Goal: Transaction & Acquisition: Purchase product/service

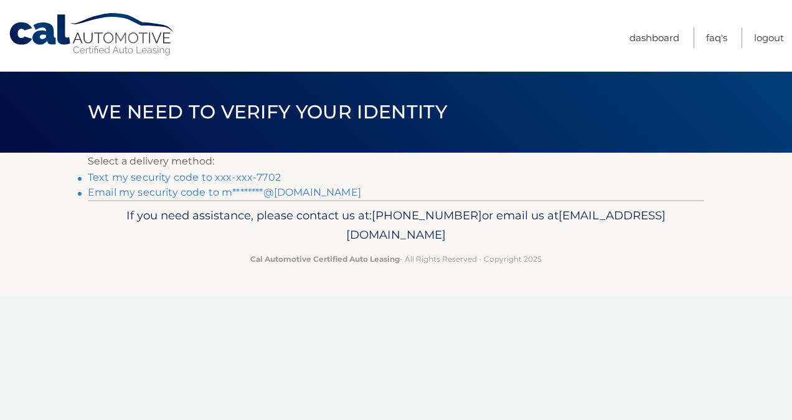
click at [232, 179] on link "Text my security code to xxx-xxx-7702" at bounding box center [184, 177] width 193 height 12
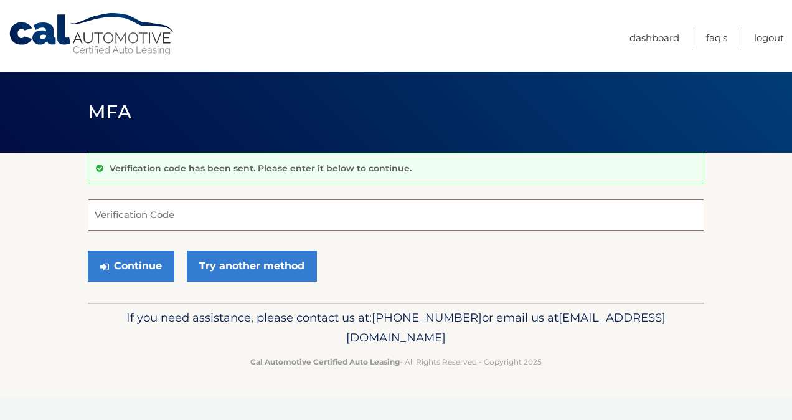
click at [300, 220] on input "Verification Code" at bounding box center [396, 214] width 617 height 31
click at [279, 220] on input "Verification Code" at bounding box center [396, 214] width 617 height 31
type input "116614"
click at [162, 260] on button "Continue" at bounding box center [131, 265] width 87 height 31
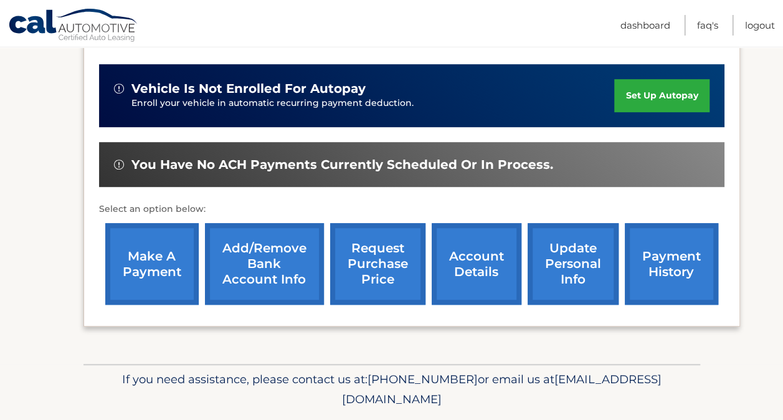
scroll to position [305, 0]
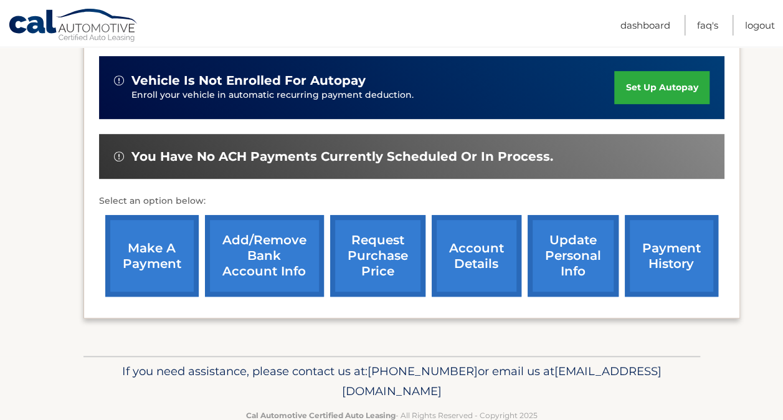
click at [162, 260] on link "make a payment" at bounding box center [151, 256] width 93 height 82
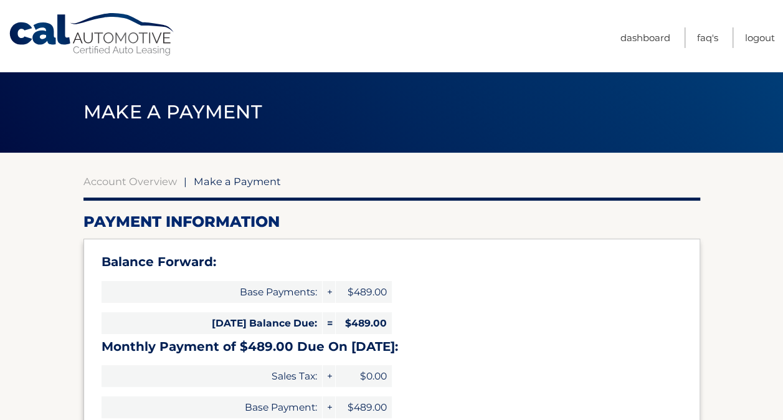
select select "M2IzMGIzODUtYzQwOC00MDgxLWE5YmItMTA1MmI1ZWQ5MWVl"
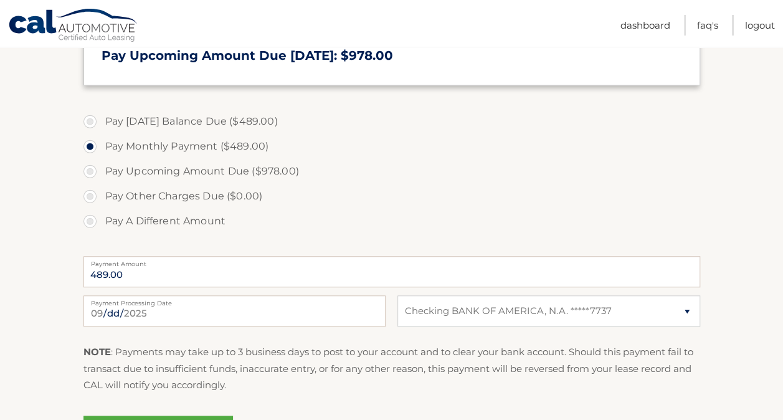
scroll to position [382, 0]
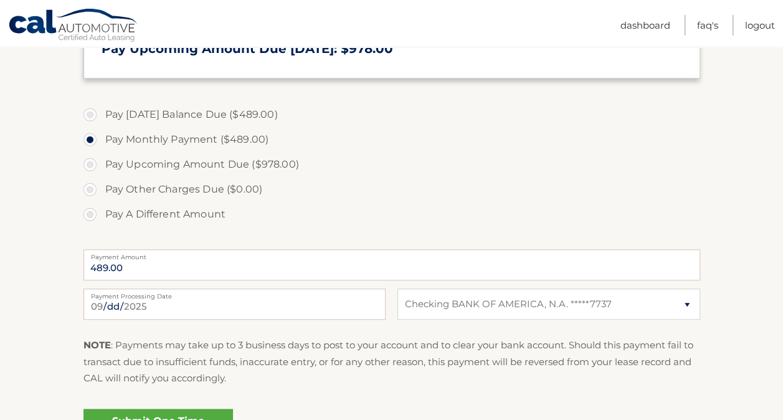
click at [90, 117] on label "Pay Today's Balance Due ($489.00)" at bounding box center [391, 114] width 617 height 25
click at [90, 117] on input "Pay Today's Balance Due ($489.00)" at bounding box center [94, 112] width 12 height 20
radio input "true"
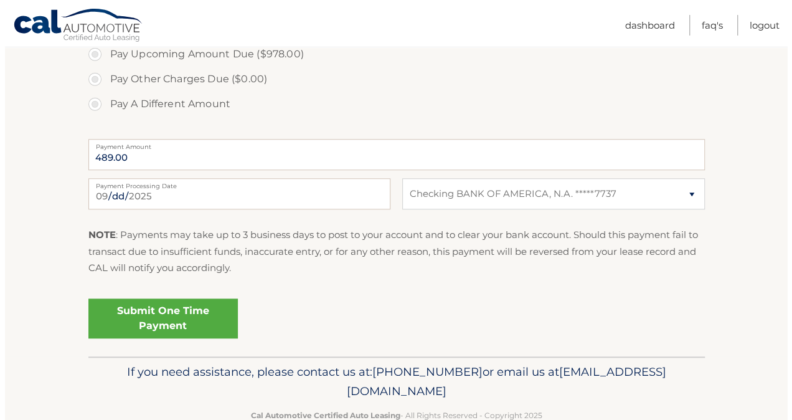
scroll to position [493, 0]
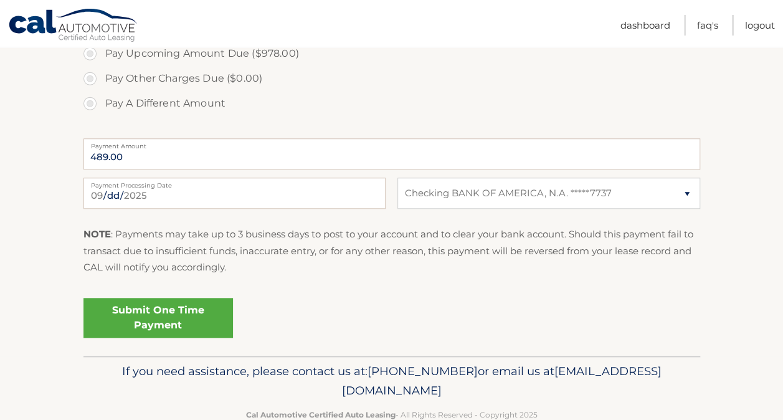
click at [168, 338] on div "Submit One Time Payment" at bounding box center [391, 322] width 617 height 59
click at [171, 324] on link "Submit One Time Payment" at bounding box center [157, 318] width 149 height 40
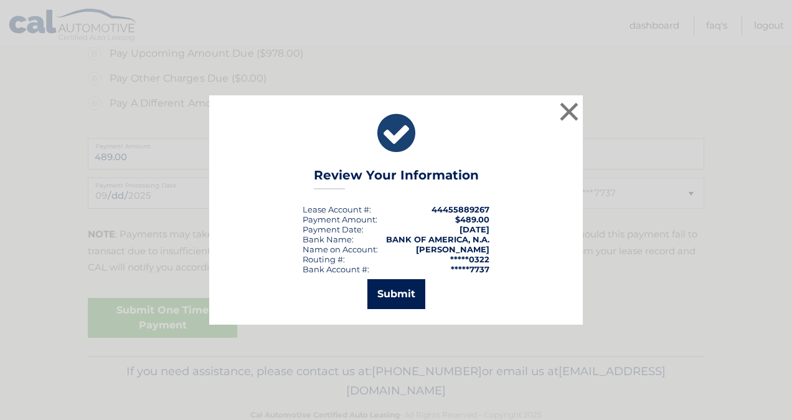
click at [387, 302] on button "Submit" at bounding box center [396, 294] width 58 height 30
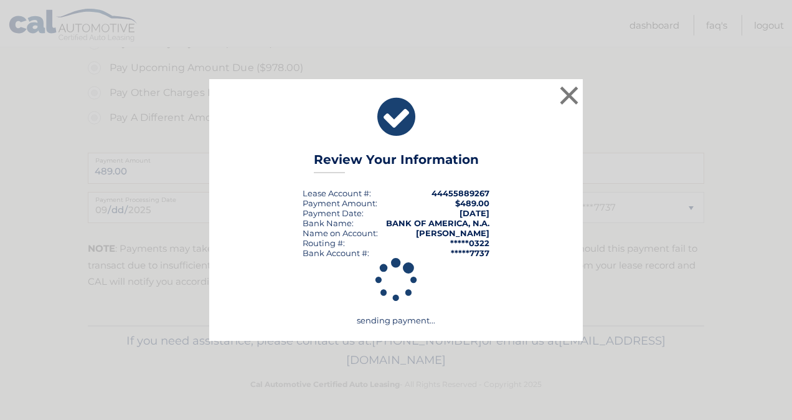
scroll to position [478, 0]
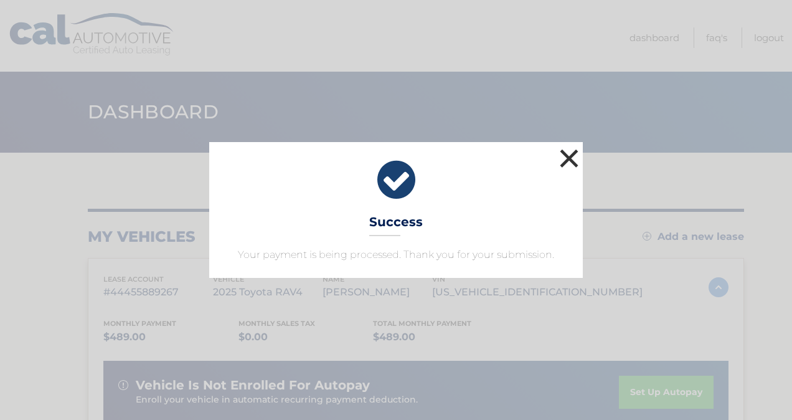
click at [568, 166] on button "×" at bounding box center [569, 158] width 25 height 25
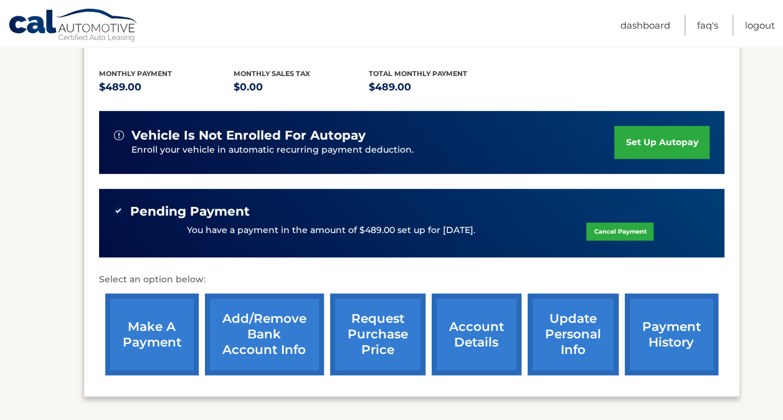
scroll to position [250, 0]
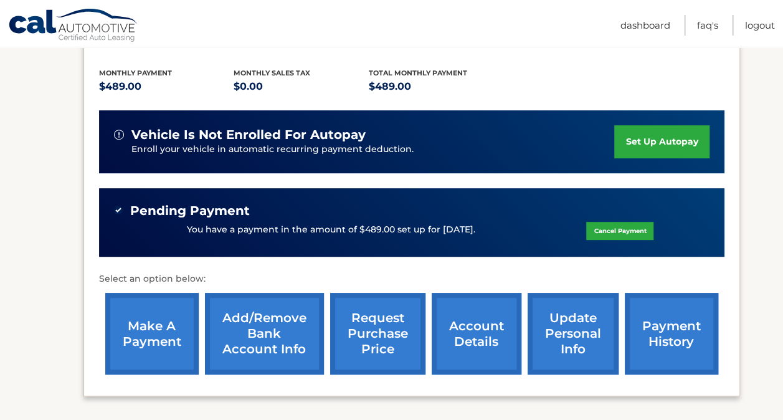
click at [665, 319] on link "payment history" at bounding box center [671, 334] width 93 height 82
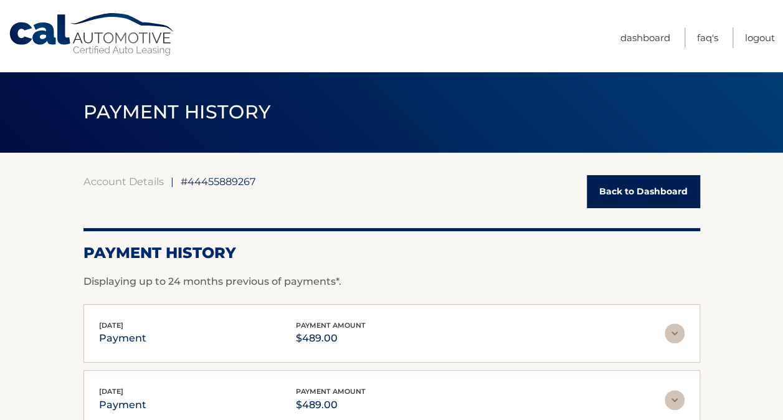
click at [612, 188] on link "Back to Dashboard" at bounding box center [643, 191] width 113 height 33
